Goal: Task Accomplishment & Management: Use online tool/utility

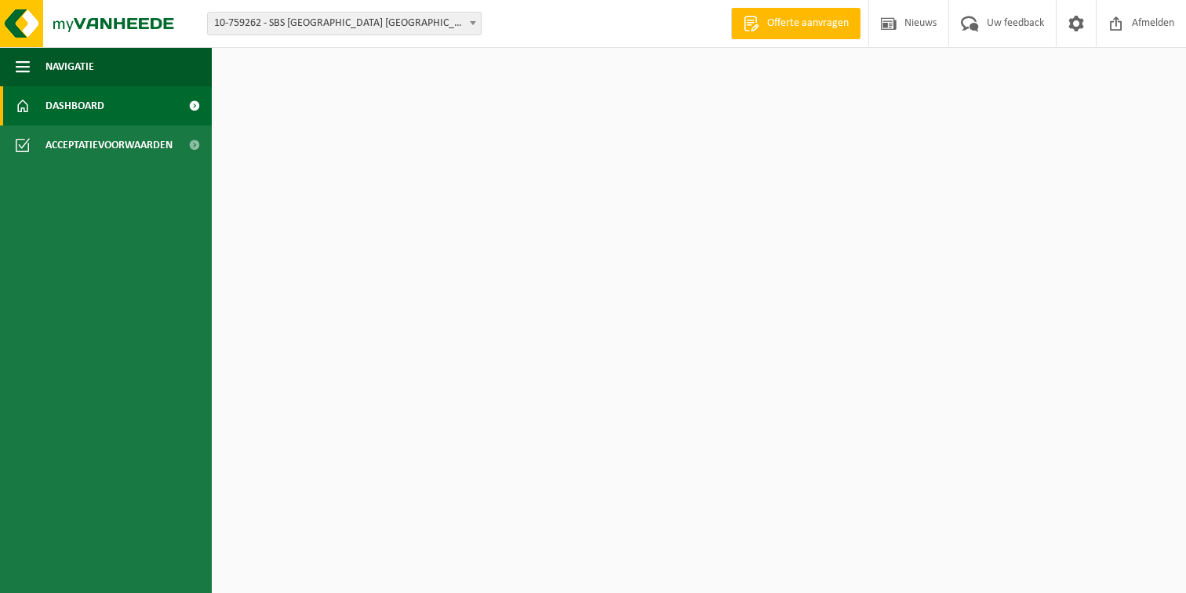
click at [355, 22] on span "10-759262 - SBS [GEOGRAPHIC_DATA] [GEOGRAPHIC_DATA]/GERT LATE NIGHT - [GEOGRAPH…" at bounding box center [344, 24] width 273 height 22
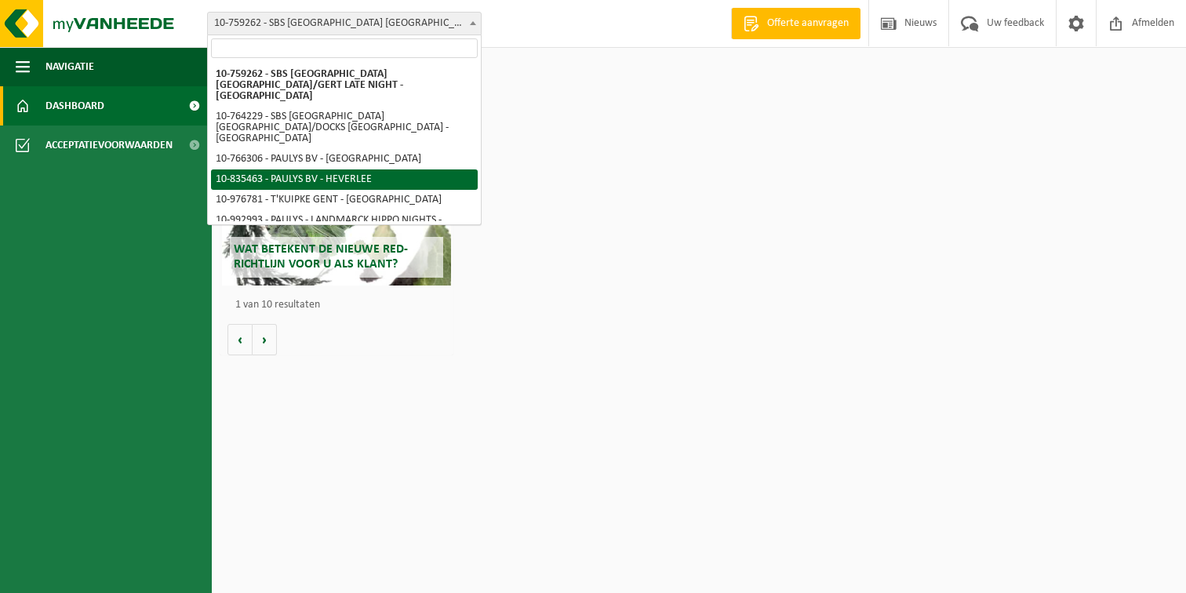
select select "90234"
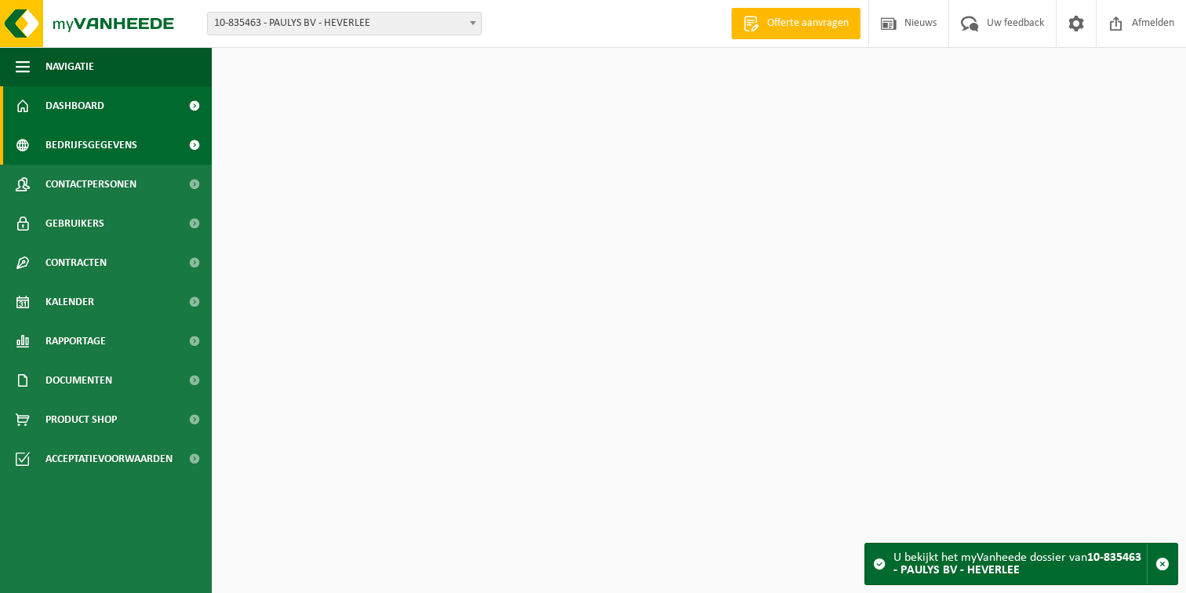
click at [82, 144] on span "Bedrijfsgegevens" at bounding box center [91, 145] width 92 height 39
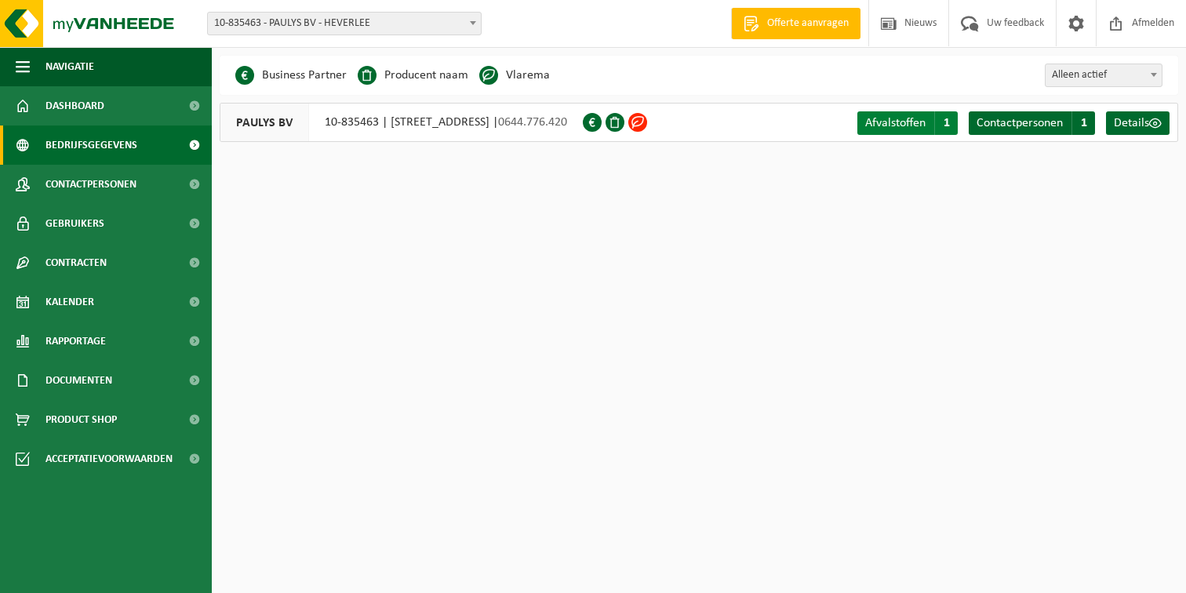
click at [904, 119] on span "Afvalstoffen" at bounding box center [895, 123] width 60 height 13
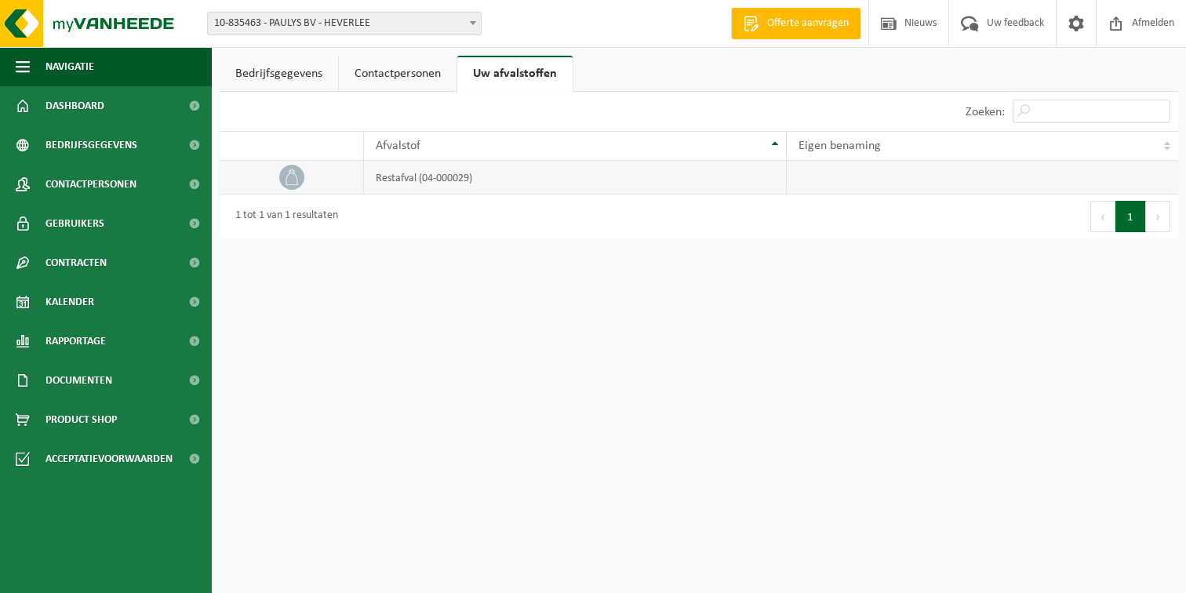
click at [374, 176] on td "restafval (04-000029)" at bounding box center [575, 178] width 422 height 34
click at [77, 308] on span "Kalender" at bounding box center [69, 301] width 49 height 39
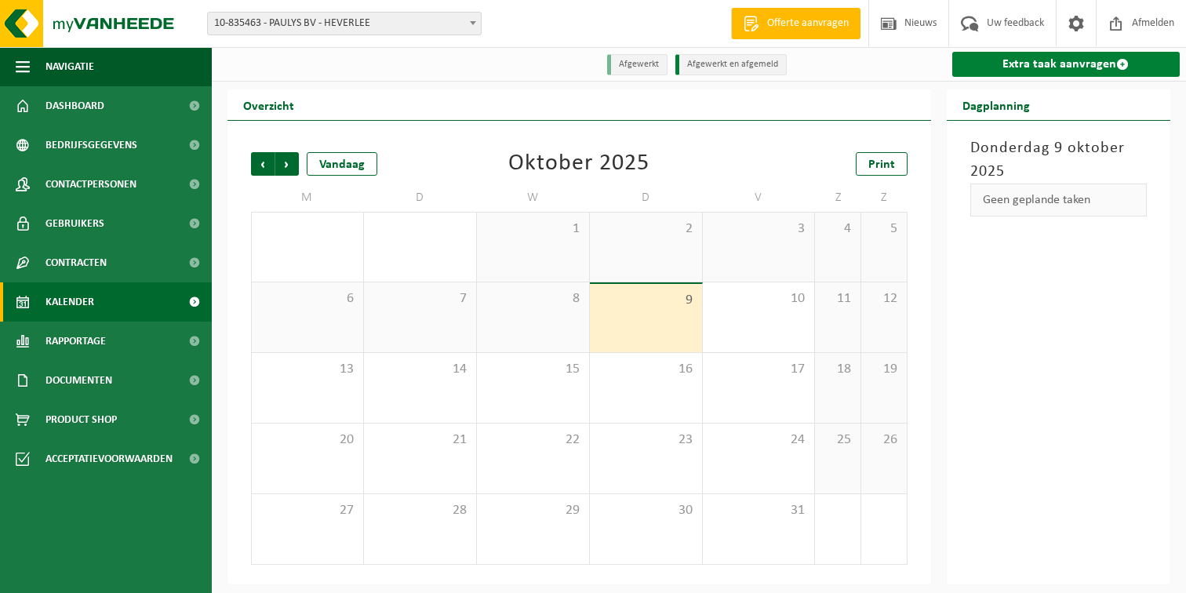
click at [1072, 63] on link "Extra taak aanvragen" at bounding box center [1066, 64] width 228 height 25
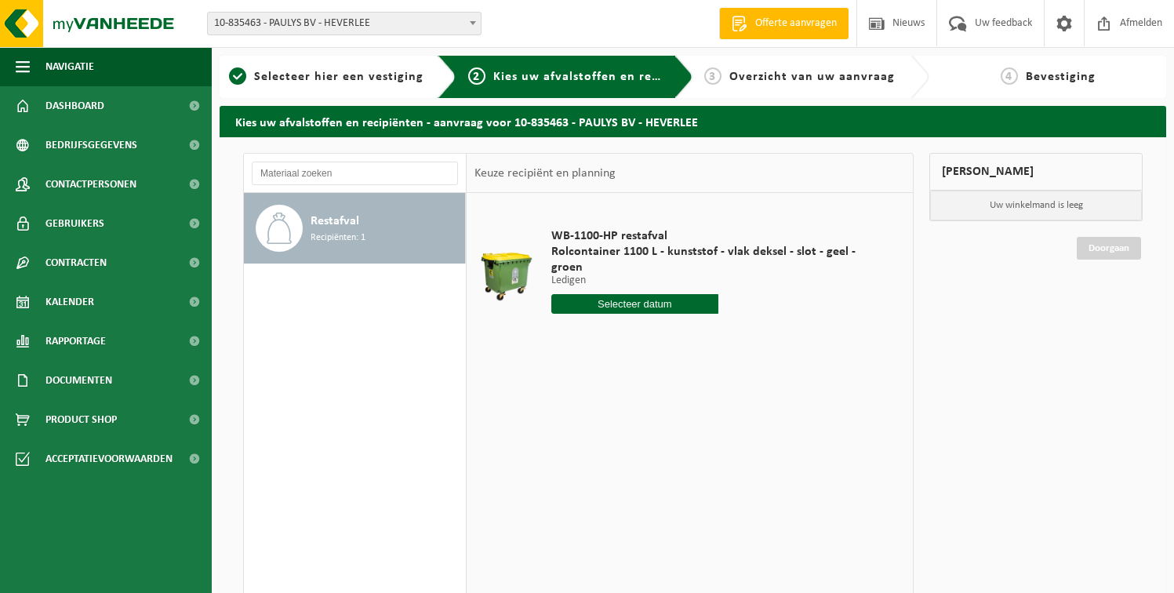
click at [598, 294] on input "text" at bounding box center [634, 304] width 167 height 20
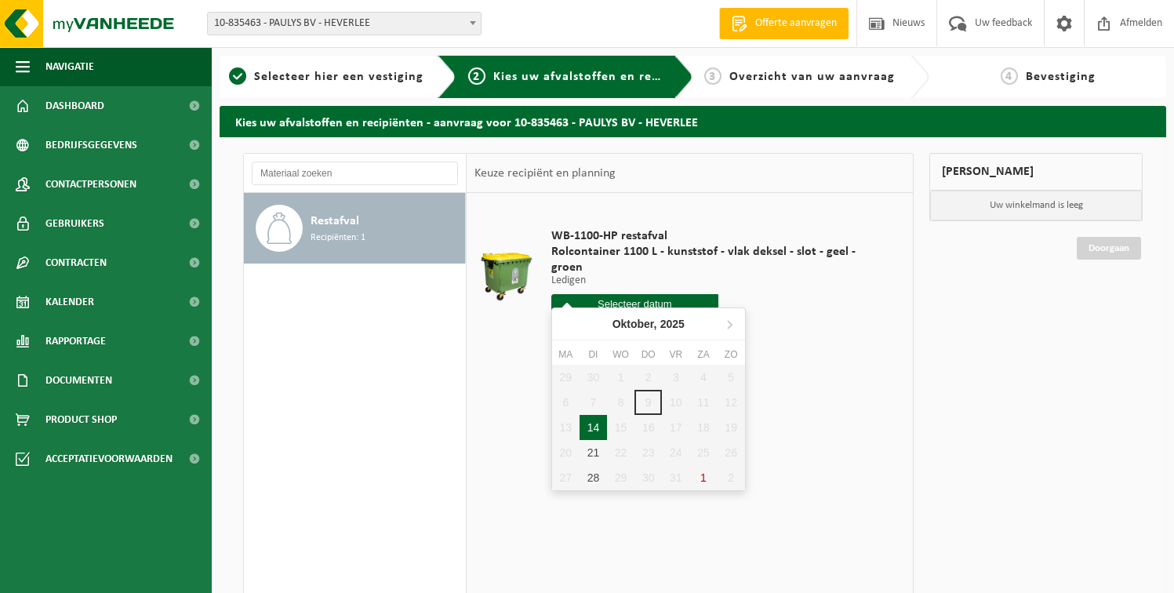
click at [593, 427] on div "14" at bounding box center [593, 427] width 27 height 25
type input "Van 2025-10-14"
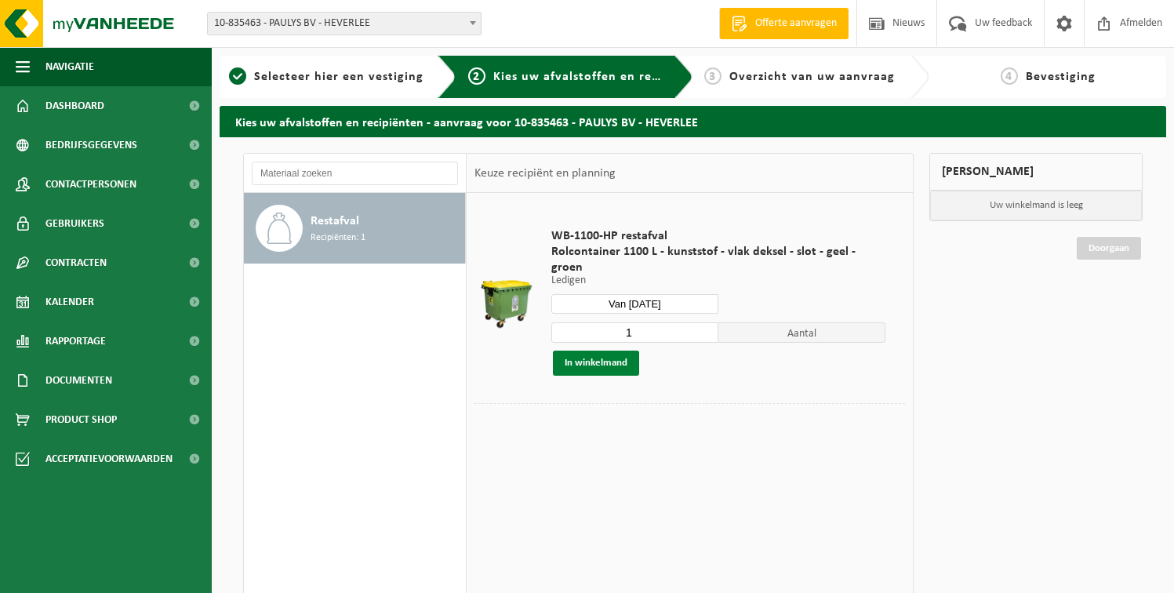
click at [608, 351] on button "In winkelmand" at bounding box center [596, 363] width 86 height 25
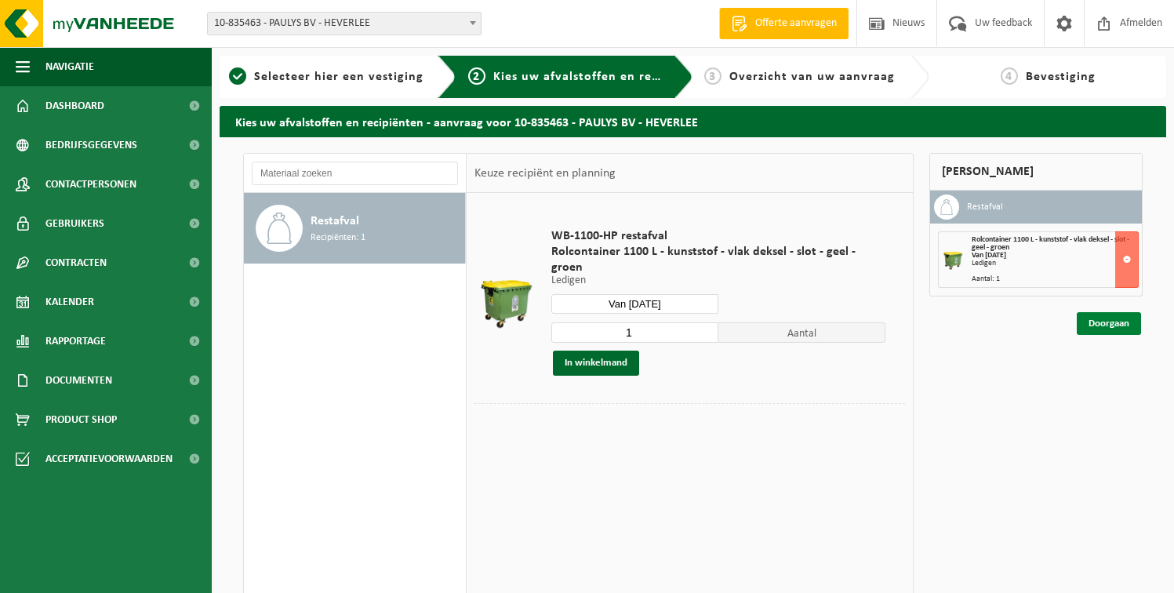
click at [1112, 328] on link "Doorgaan" at bounding box center [1109, 323] width 64 height 23
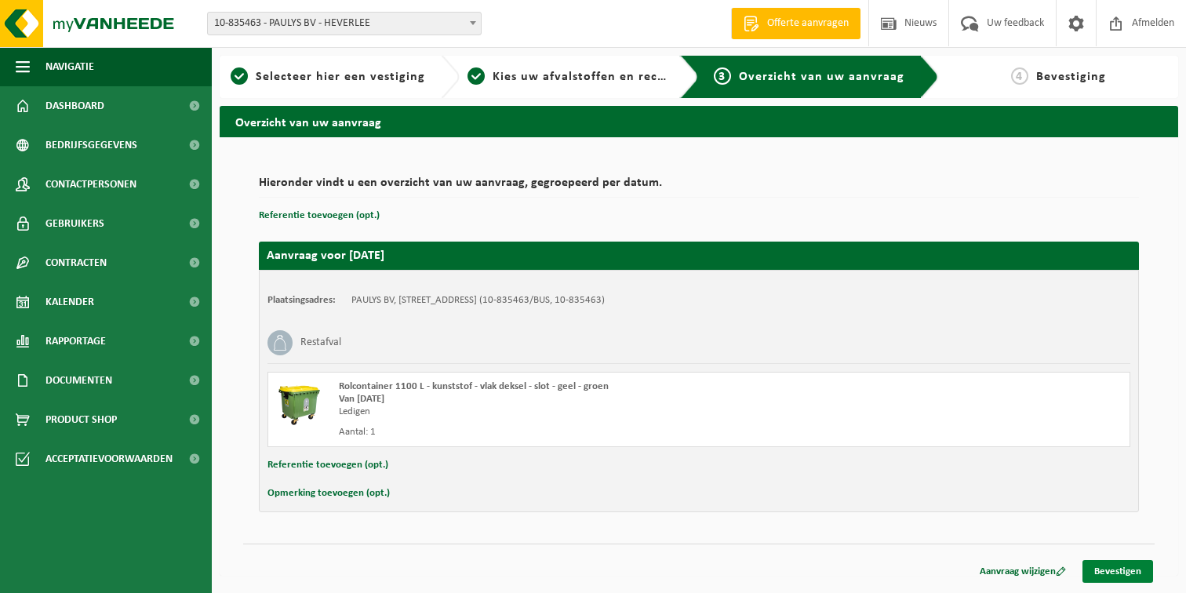
click at [1131, 575] on link "Bevestigen" at bounding box center [1118, 571] width 71 height 23
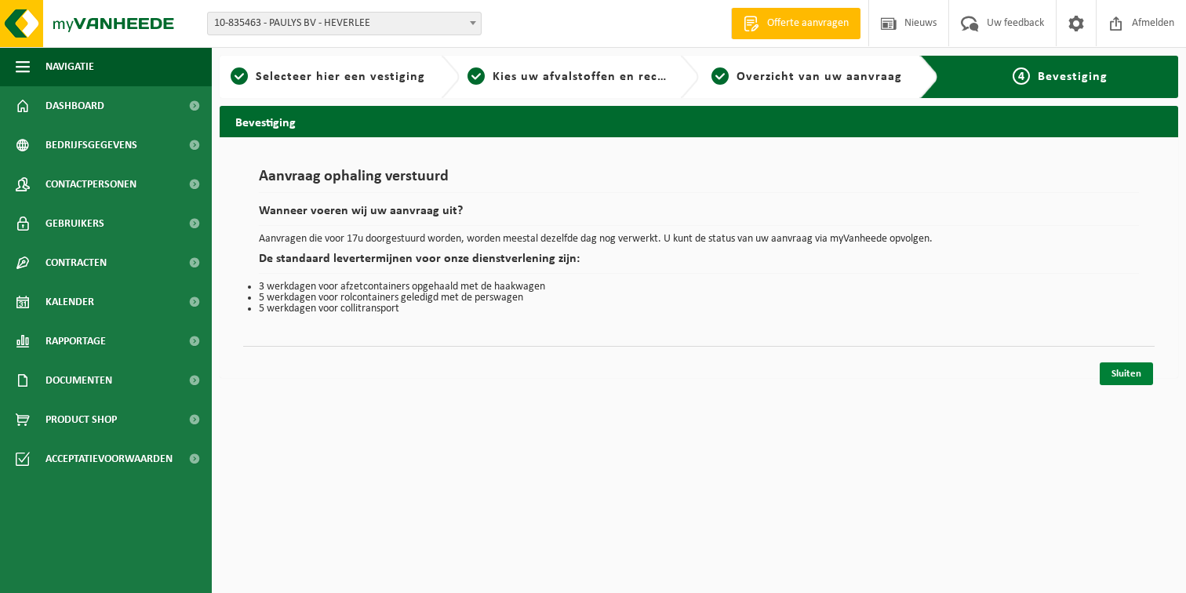
click at [1139, 378] on link "Sluiten" at bounding box center [1126, 373] width 53 height 23
